Goal: Transaction & Acquisition: Obtain resource

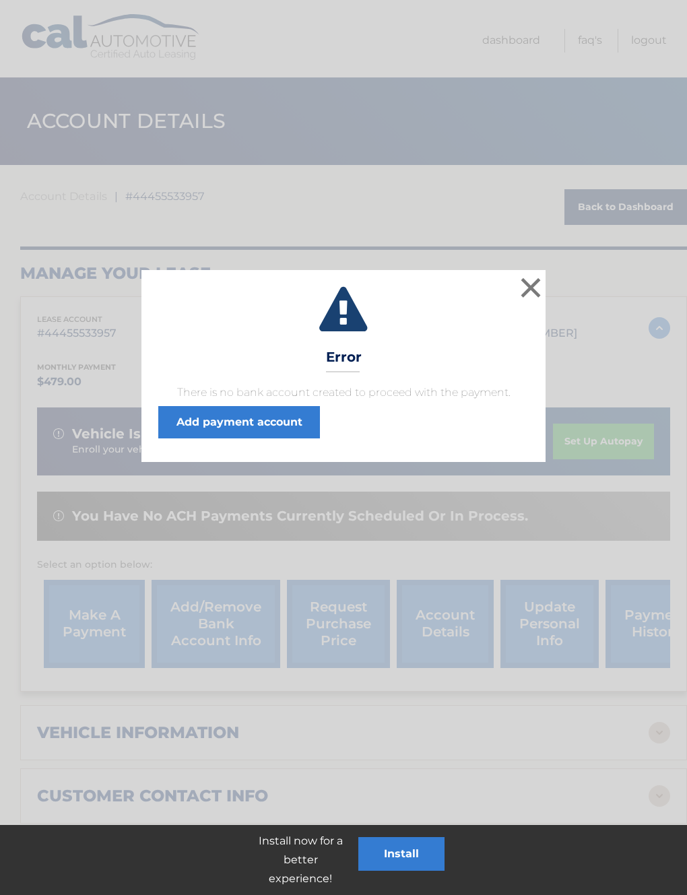
click at [534, 289] on button "×" at bounding box center [530, 287] width 27 height 27
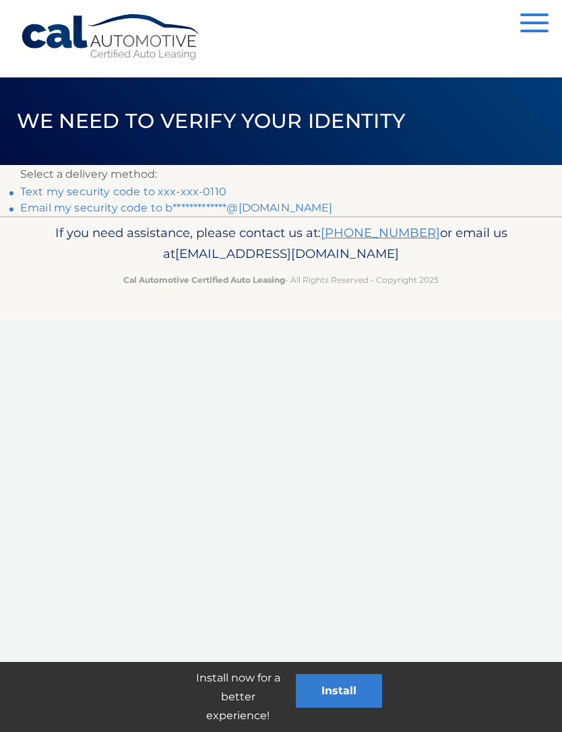
click at [185, 191] on link "Text my security code to xxx-xxx-0110" at bounding box center [123, 191] width 206 height 13
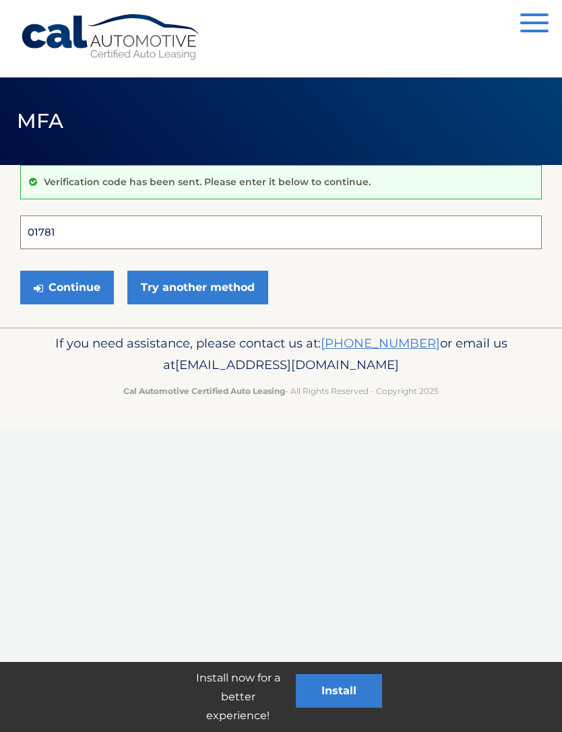
type input "017812"
click at [67, 287] on button "Continue" at bounding box center [67, 288] width 94 height 34
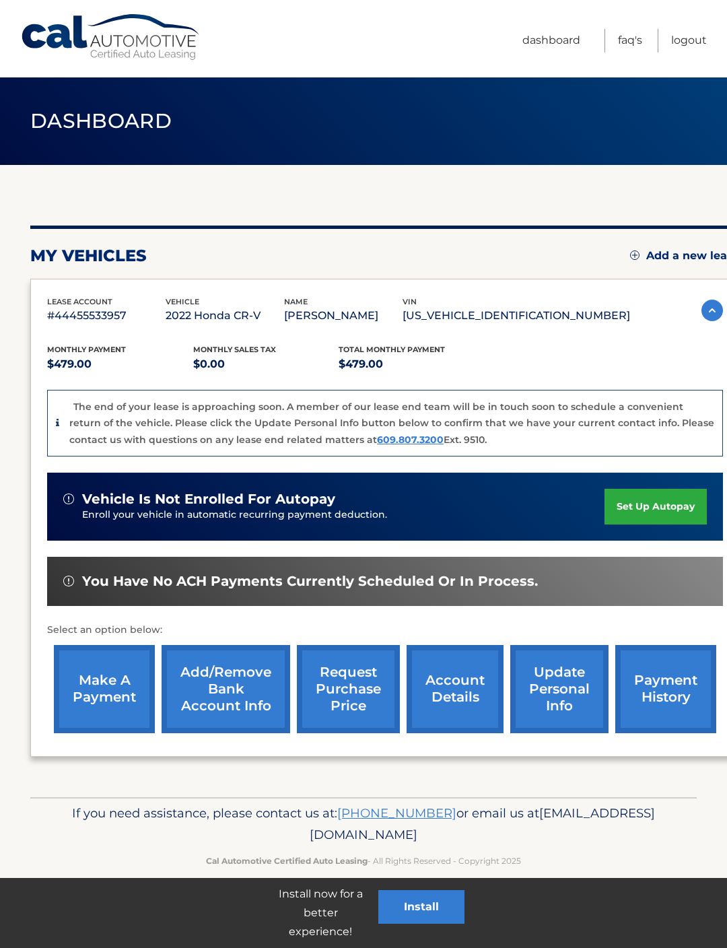
click at [463, 693] on link "account details" at bounding box center [455, 689] width 97 height 88
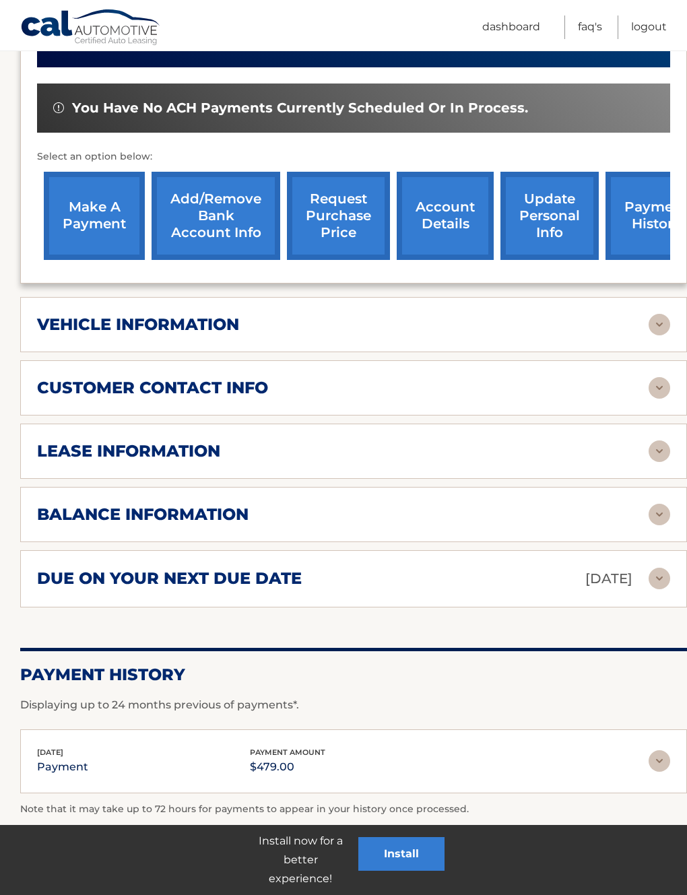
scroll to position [408, 0]
click at [665, 511] on img at bounding box center [660, 515] width 22 height 22
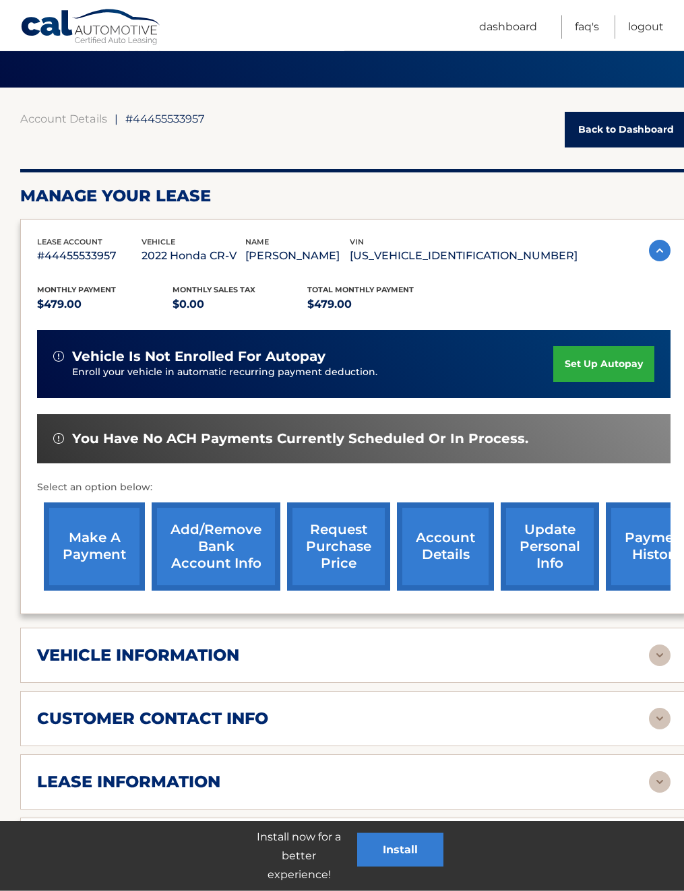
scroll to position [98, 0]
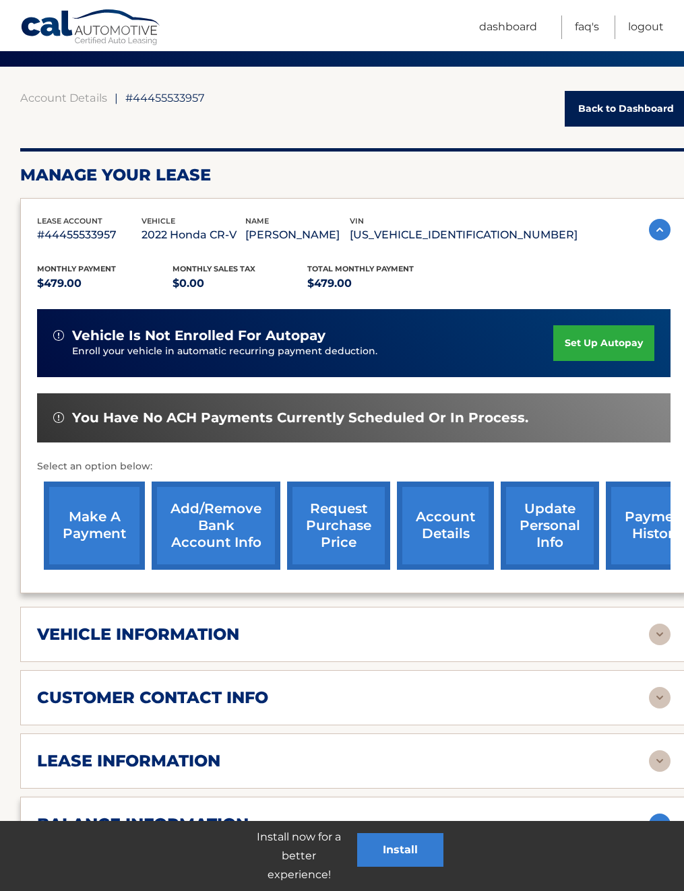
click at [347, 546] on link "request purchase price" at bounding box center [338, 526] width 103 height 88
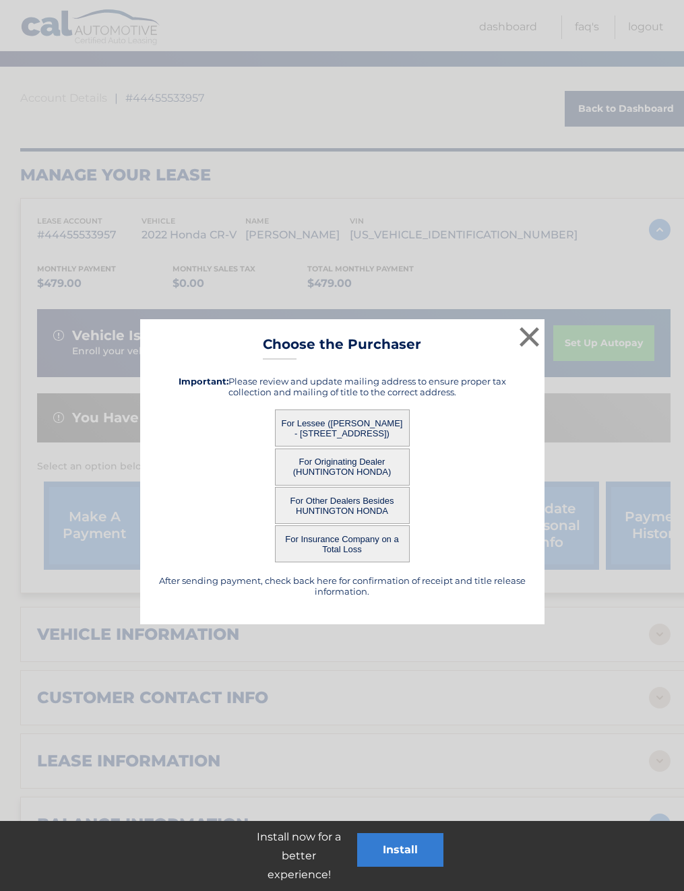
click at [373, 424] on button "For Lessee ([PERSON_NAME] - [STREET_ADDRESS])" at bounding box center [342, 427] width 135 height 37
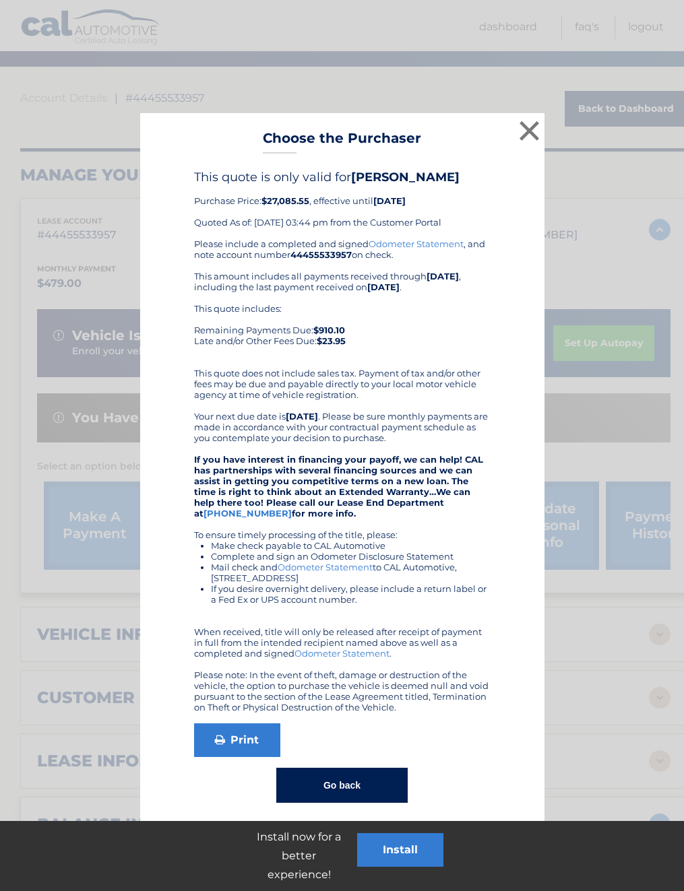
click at [525, 125] on button "×" at bounding box center [529, 130] width 27 height 27
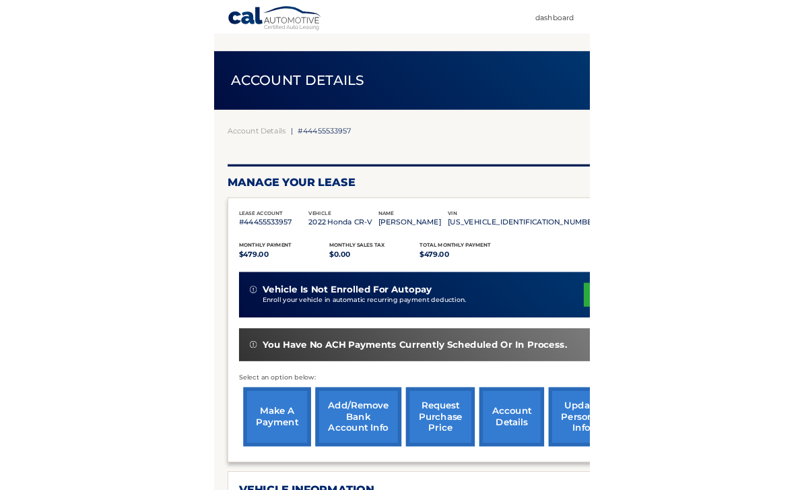
scroll to position [78, 0]
